Goal: Task Accomplishment & Management: Complete application form

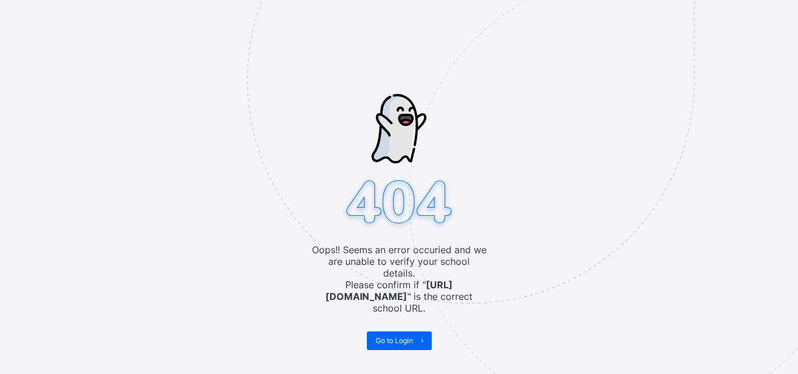
click at [409, 336] on span "Go to Login" at bounding box center [393, 340] width 37 height 9
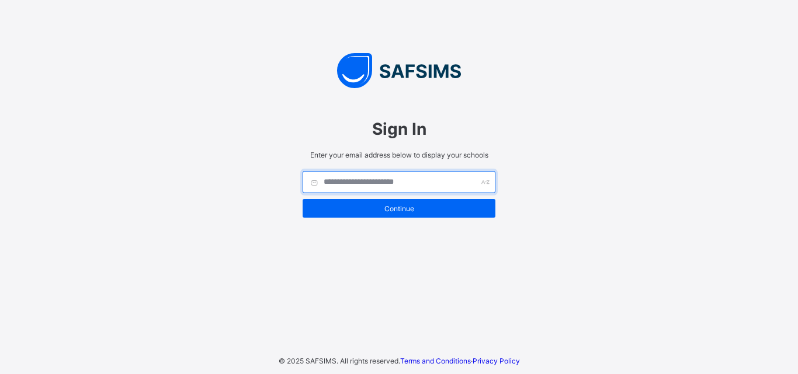
click at [343, 180] on input "text" at bounding box center [398, 182] width 193 height 22
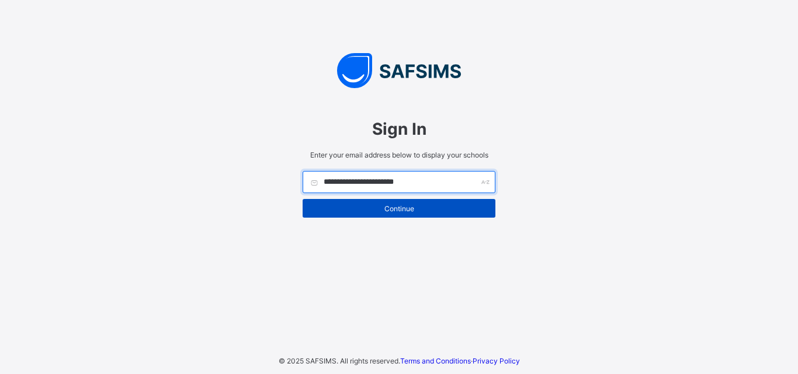
type input "**********"
click at [383, 208] on span "Continue" at bounding box center [398, 208] width 175 height 9
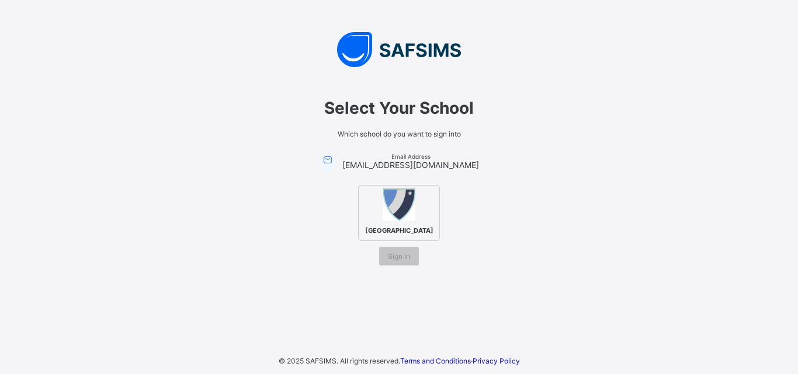
click at [406, 227] on span "Abuja Capital International College" at bounding box center [399, 231] width 74 height 14
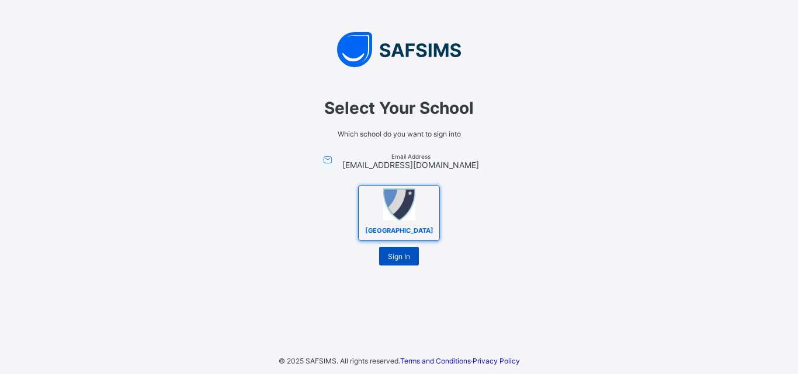
click at [391, 261] on span "Sign In" at bounding box center [399, 256] width 22 height 9
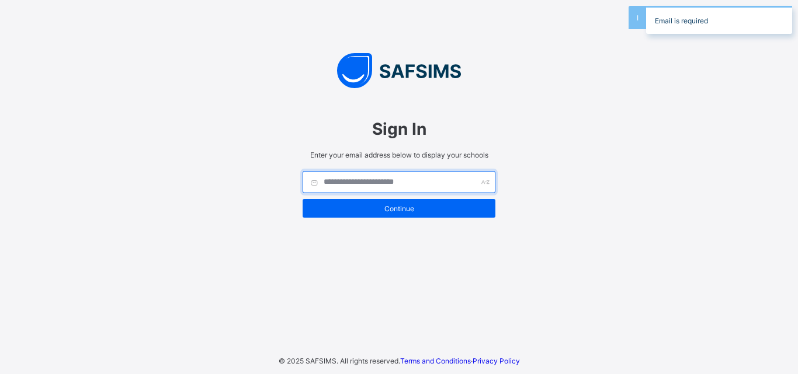
click at [388, 180] on input "text" at bounding box center [398, 182] width 193 height 22
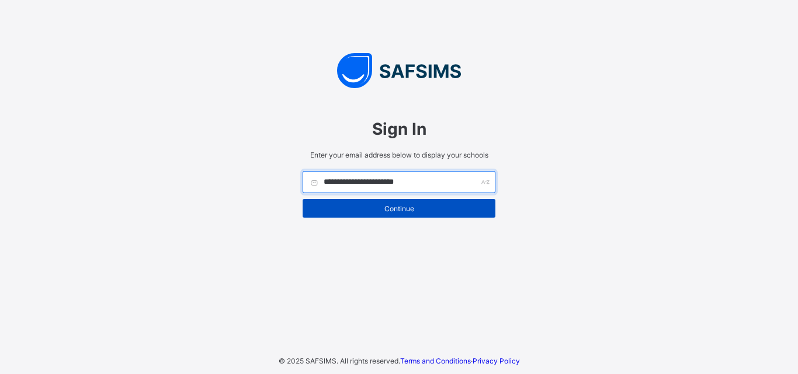
type input "**********"
click at [401, 206] on span "Continue" at bounding box center [398, 208] width 175 height 9
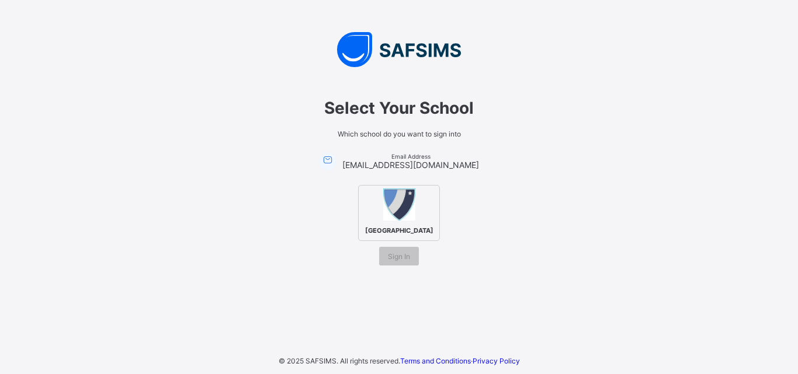
click at [403, 224] on span "[GEOGRAPHIC_DATA]" at bounding box center [399, 231] width 74 height 14
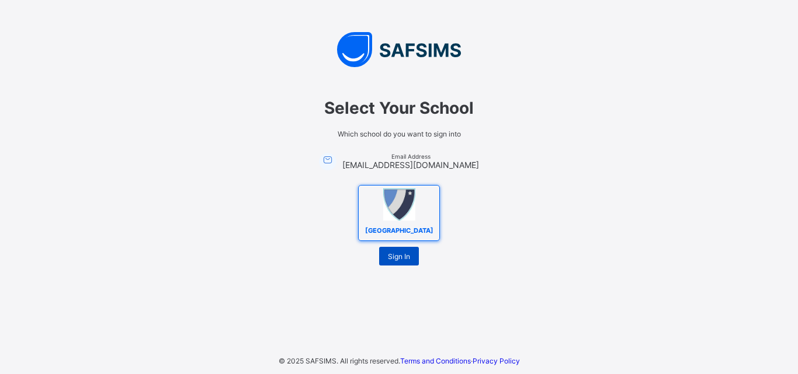
click at [406, 261] on span "Sign In" at bounding box center [399, 256] width 22 height 9
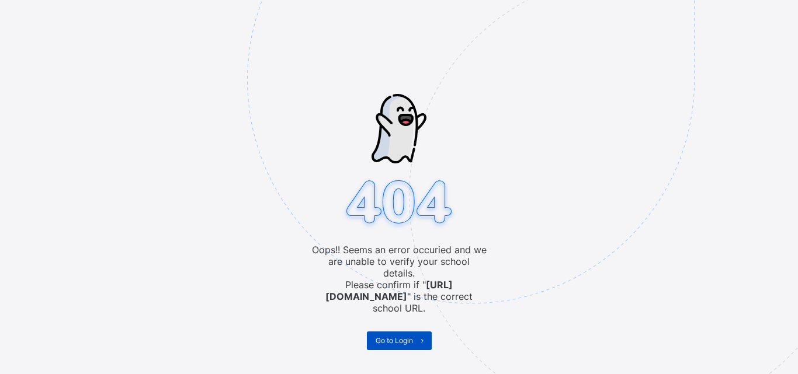
click at [403, 336] on span "Go to Login" at bounding box center [393, 340] width 37 height 9
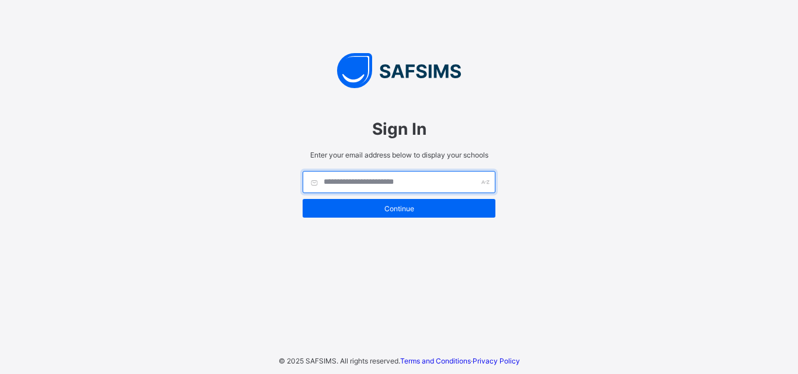
click at [415, 186] on input "text" at bounding box center [398, 182] width 193 height 22
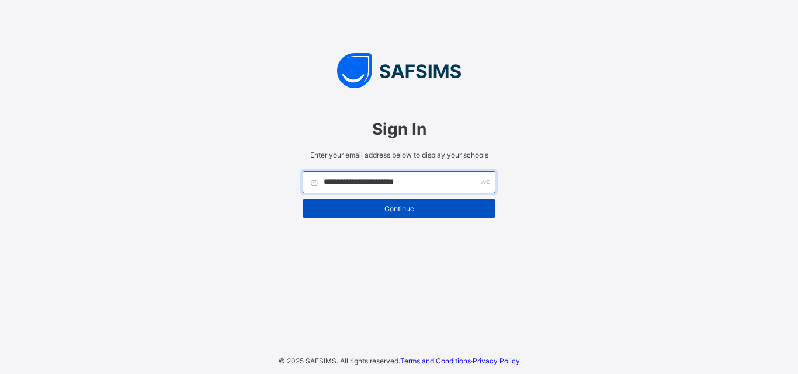
type input "**********"
click at [420, 200] on div "Continue" at bounding box center [398, 208] width 193 height 19
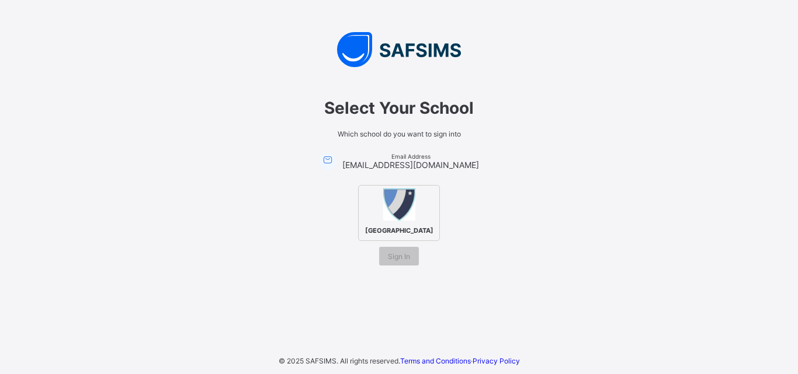
click at [391, 207] on img at bounding box center [399, 205] width 32 height 32
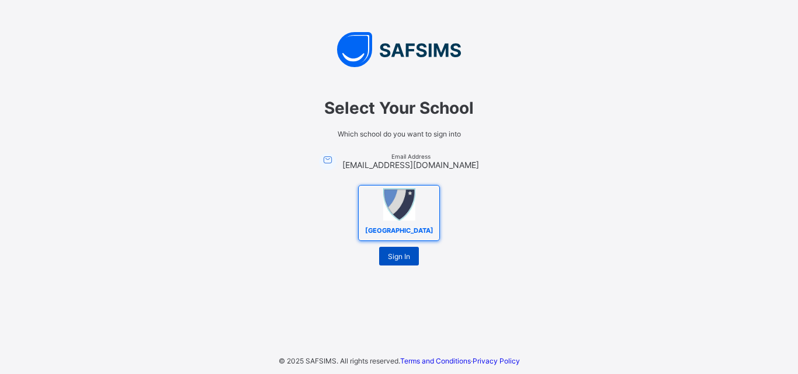
click at [405, 261] on span "Sign In" at bounding box center [399, 256] width 22 height 9
